Goal: Task Accomplishment & Management: Manage account settings

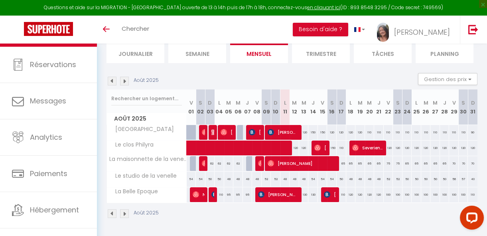
scroll to position [44, 0]
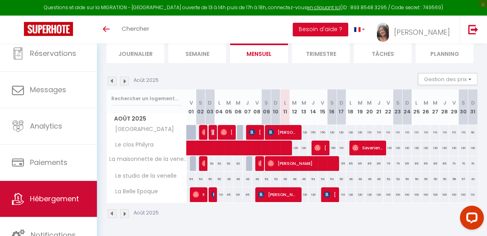
click at [68, 198] on span "Hébergement" at bounding box center [54, 198] width 49 height 10
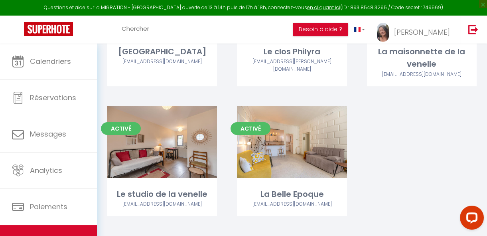
scroll to position [182, 0]
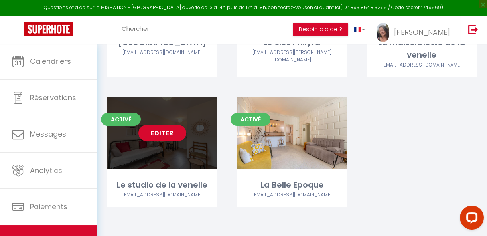
click at [169, 132] on link "Editer" at bounding box center [162, 133] width 48 height 16
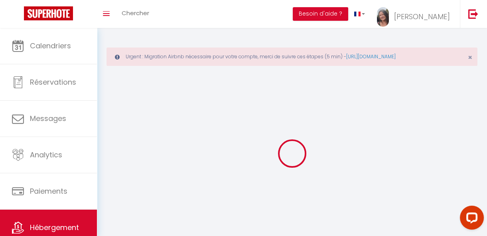
select select "1"
select select "28"
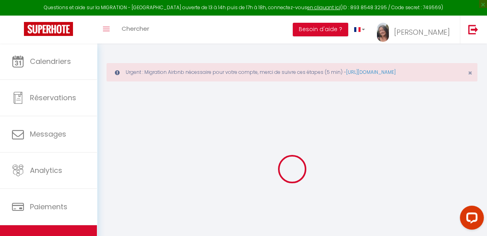
select select
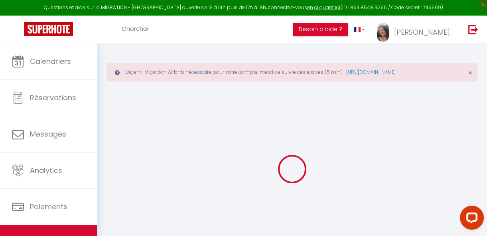
select select
checkbox input "false"
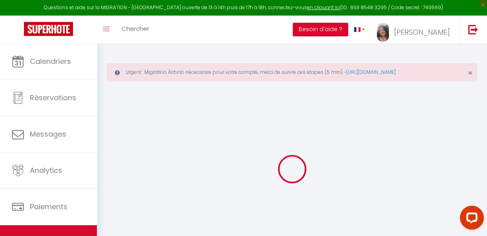
select select
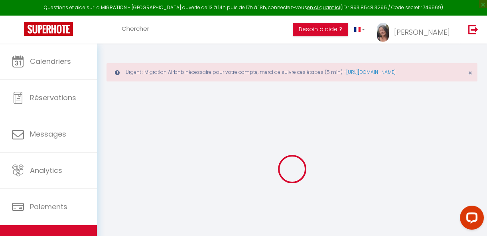
select select
checkbox input "false"
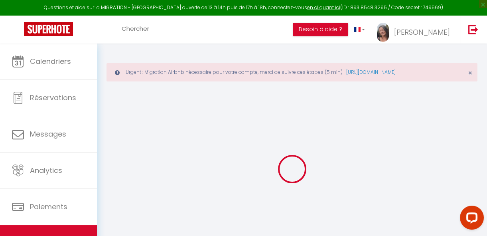
checkbox input "false"
select select
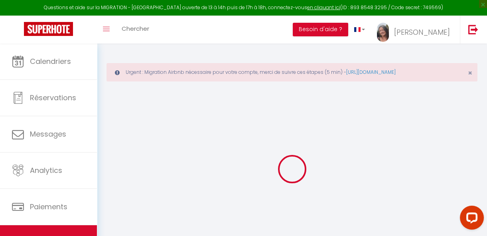
select select
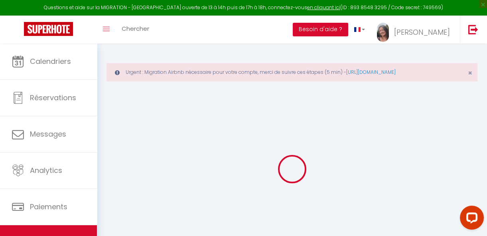
checkbox input "false"
select select
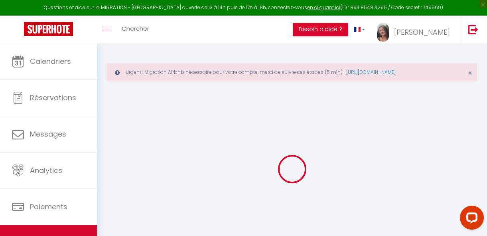
select select
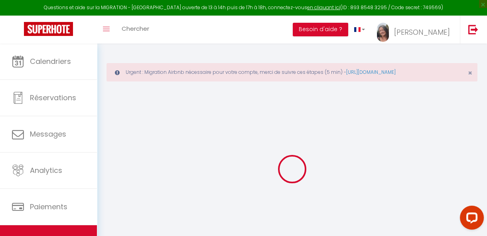
select select
checkbox input "false"
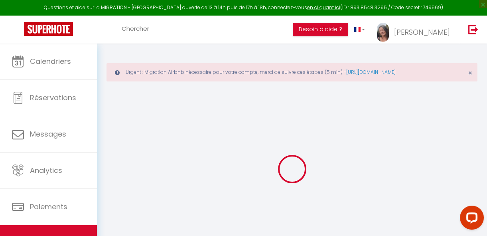
checkbox input "false"
select select
type input "Le studio de la venelle"
type input "Bénédicte"
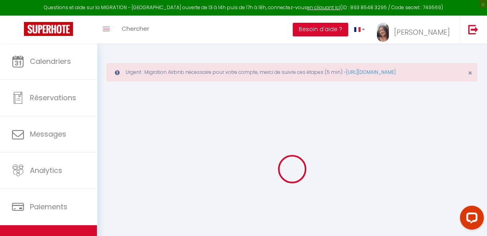
select select "2"
type input "53"
type input "26"
select select
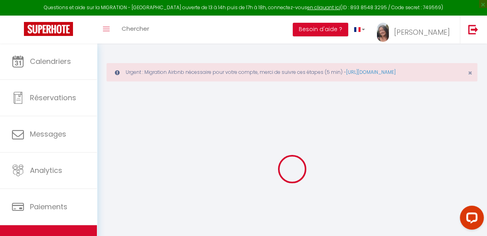
select select
type input "Faubourg Chartrain"
type input "41100"
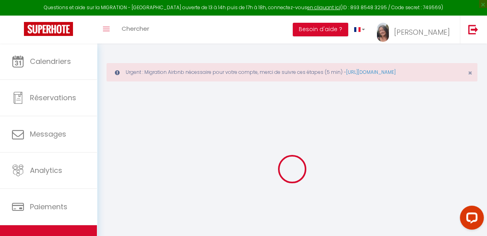
type input "Vendôme"
type input "[EMAIL_ADDRESS][DOMAIN_NAME]"
select select
checkbox input "false"
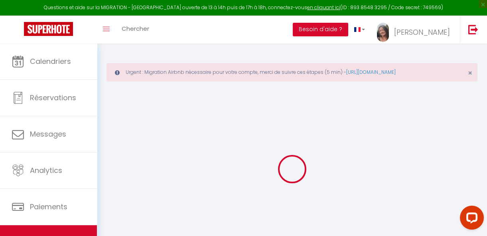
checkbox input "false"
type input "0"
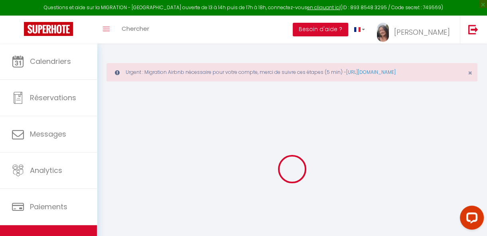
type input "0"
select select
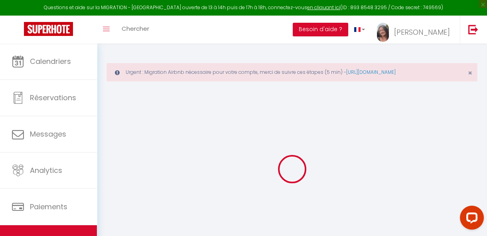
select select
checkbox input "false"
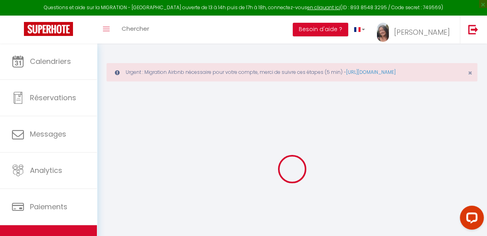
checkbox input "false"
select select
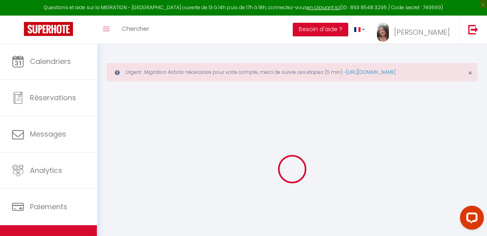
select select
checkbox input "false"
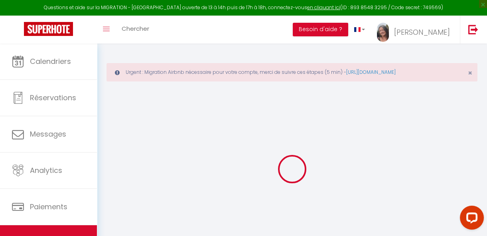
checkbox input "false"
select select
checkbox input "false"
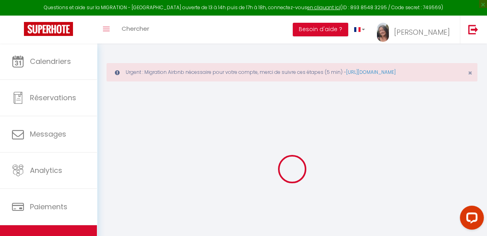
checkbox input "false"
select select "14:00"
select select
select select "11:00"
select select "30"
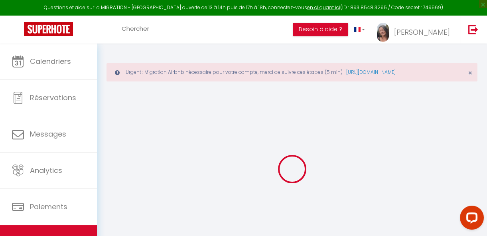
select select "120"
select select
checkbox input "false"
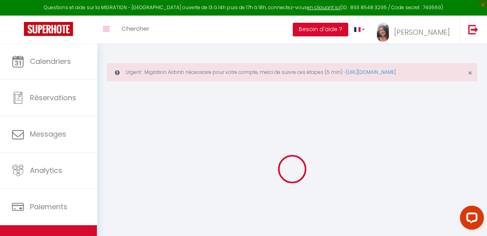
checkbox input "false"
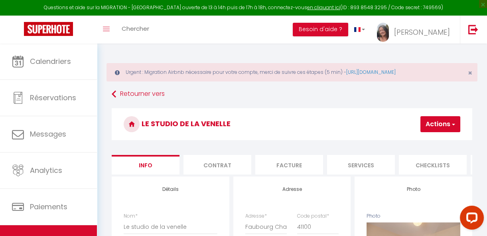
select select
checkbox input "false"
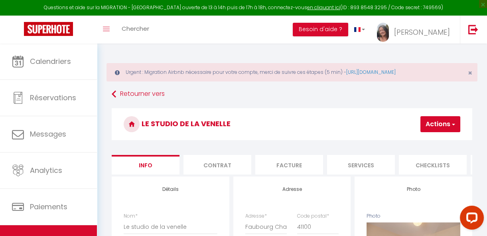
checkbox input "false"
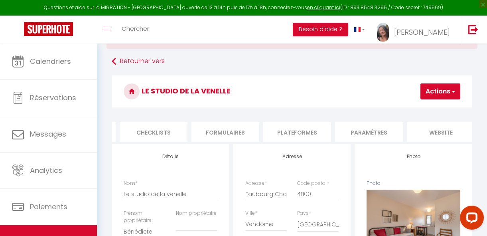
scroll to position [0, 280]
click at [300, 131] on li "Plateformes" at bounding box center [296, 132] width 68 height 20
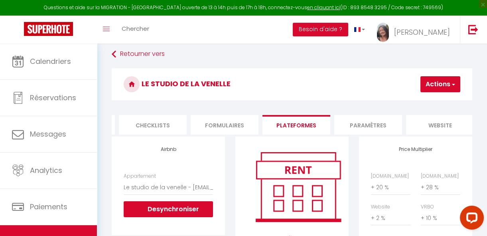
scroll to position [40, 0]
click at [144, 185] on select "Le studio de la venelle - [EMAIL_ADDRESS][DOMAIN_NAME] La maison du centre - [E…" at bounding box center [168, 186] width 89 height 15
click at [230, 196] on div "Configurer [DOMAIN_NAME] Attention : les frais supplémentaires (frais de ménage…" at bounding box center [292, 229] width 124 height 186
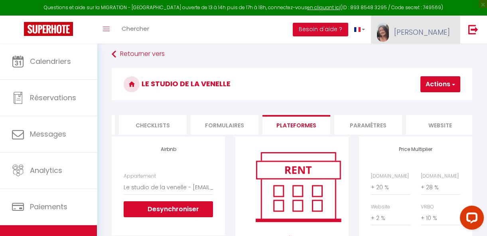
click at [435, 31] on span "[PERSON_NAME]" at bounding box center [422, 32] width 56 height 10
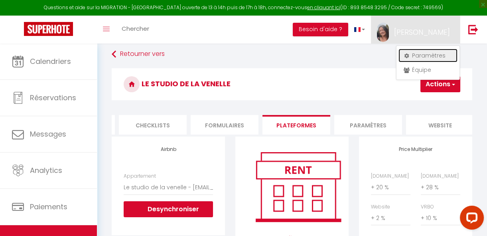
click at [424, 53] on link "Paramètres" at bounding box center [427, 56] width 59 height 14
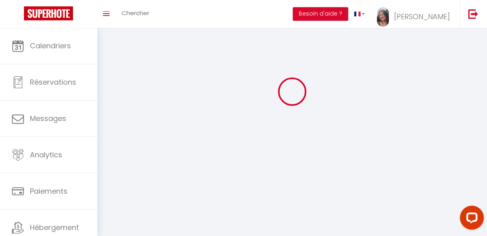
scroll to position [28, 0]
select select
type input "[PERSON_NAME]"
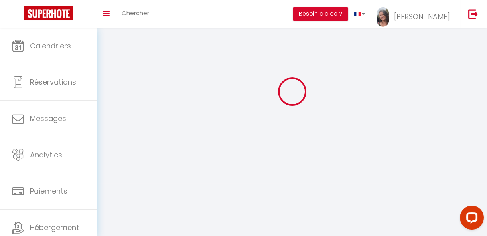
type input "0744418668"
type input "[STREET_ADDRESS]"
type input "41330"
type input "Marolles"
select select "28"
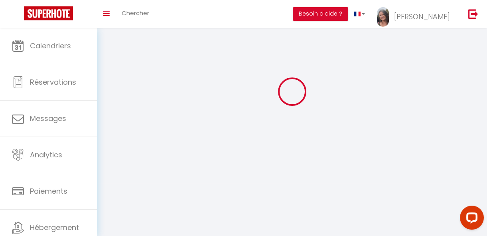
type input "zNZddZRDoBV3Okc3L44nxPRW9"
type input "0qTlcZB1SbRmi3NntCwBPCcoW"
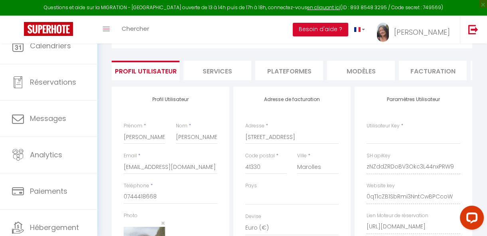
select select "fr"
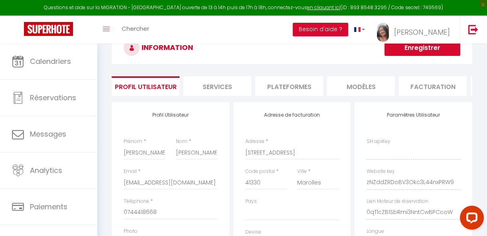
type input "zNZddZRDoBV3Okc3L44nxPRW9"
type input "0qTlcZB1SbRmi3NntCwBPCcoW"
type input "[URL][DOMAIN_NAME]"
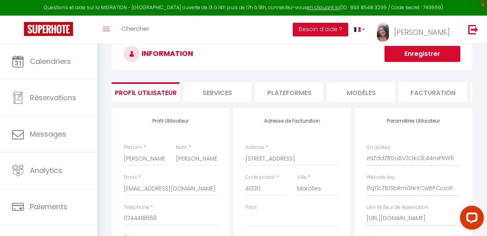
scroll to position [15, 0]
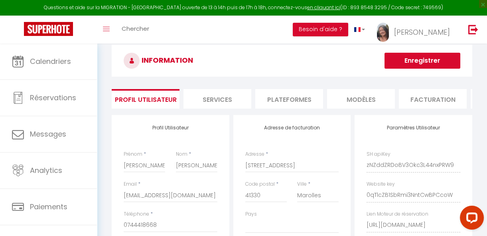
click at [297, 100] on li "Plateformes" at bounding box center [289, 99] width 68 height 20
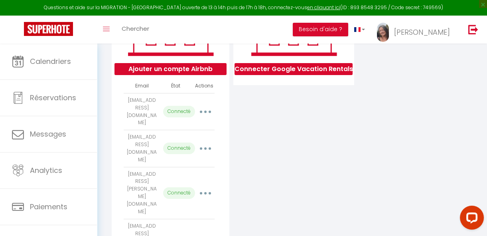
scroll to position [88, 0]
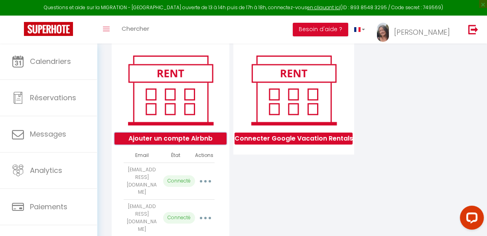
click at [177, 144] on button "Ajouter un compte Airbnb" at bounding box center [170, 138] width 112 height 12
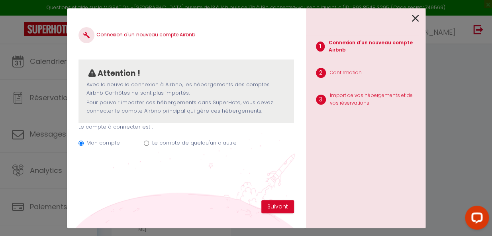
click at [146, 145] on input "Le compte de quelqu'un d'autre" at bounding box center [146, 142] width 5 height 5
radio input "true"
radio input "false"
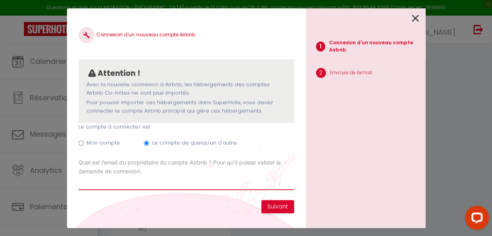
click at [124, 186] on input "Email connexion Airbnb" at bounding box center [186, 182] width 215 height 14
type input "d"
drag, startPoint x: 94, startPoint y: 185, endPoint x: 79, endPoint y: 185, distance: 15.2
click at [79, 185] on input "Email connexion Airbnb" at bounding box center [186, 182] width 215 height 14
paste input "[EMAIL_ADDRESS][DOMAIN_NAME]"
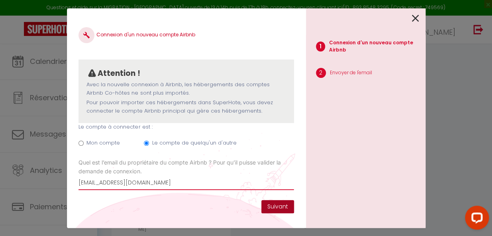
type input "[EMAIL_ADDRESS][DOMAIN_NAME]"
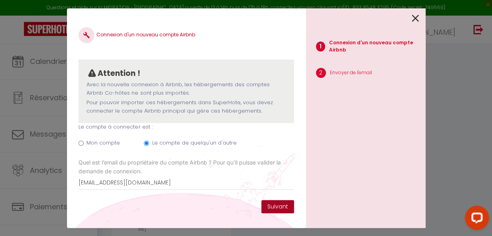
click at [281, 204] on button "Suivant" at bounding box center [277, 207] width 33 height 14
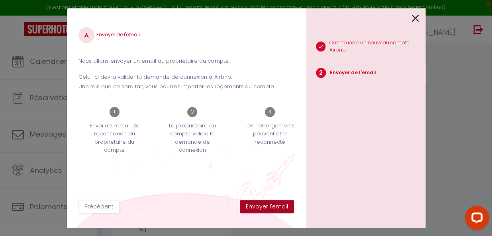
click at [277, 206] on button "Envoyer l'email" at bounding box center [267, 207] width 54 height 14
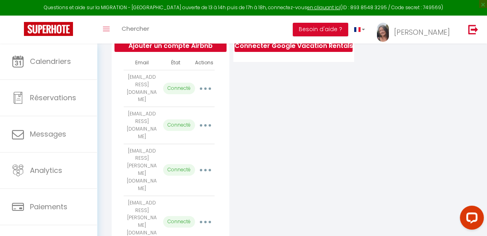
scroll to position [197, 0]
